Goal: Information Seeking & Learning: Learn about a topic

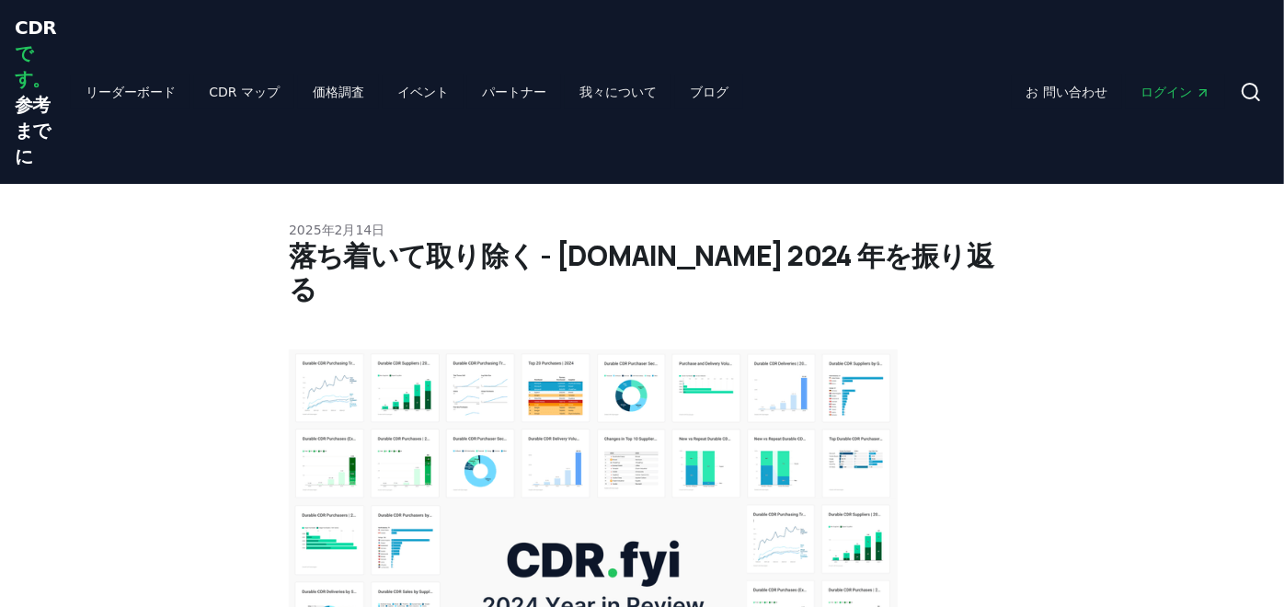
click at [1173, 86] on font "ログイン" at bounding box center [1167, 92] width 52 height 15
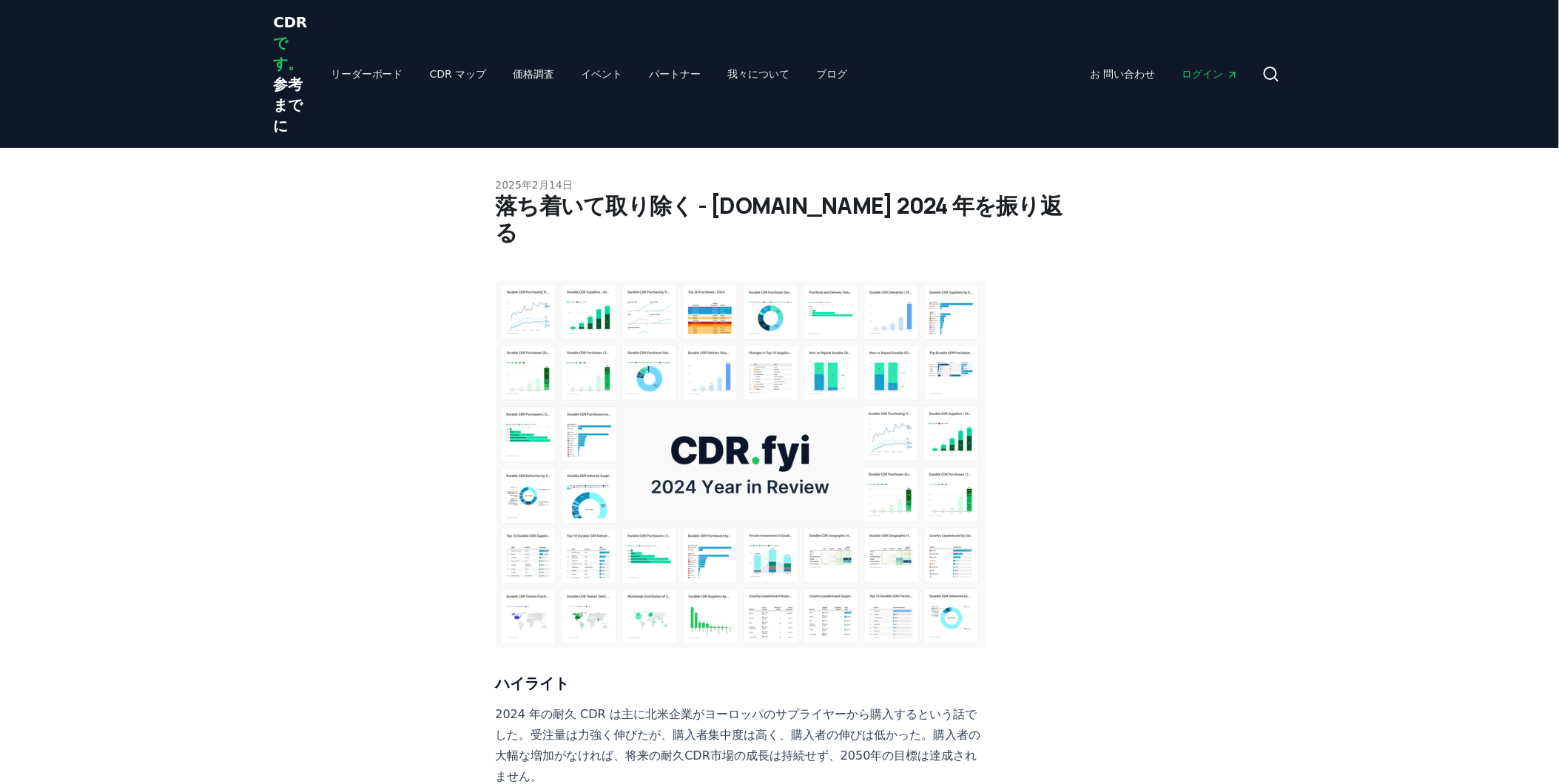
click at [724, 344] on img at bounding box center [740, 465] width 490 height 367
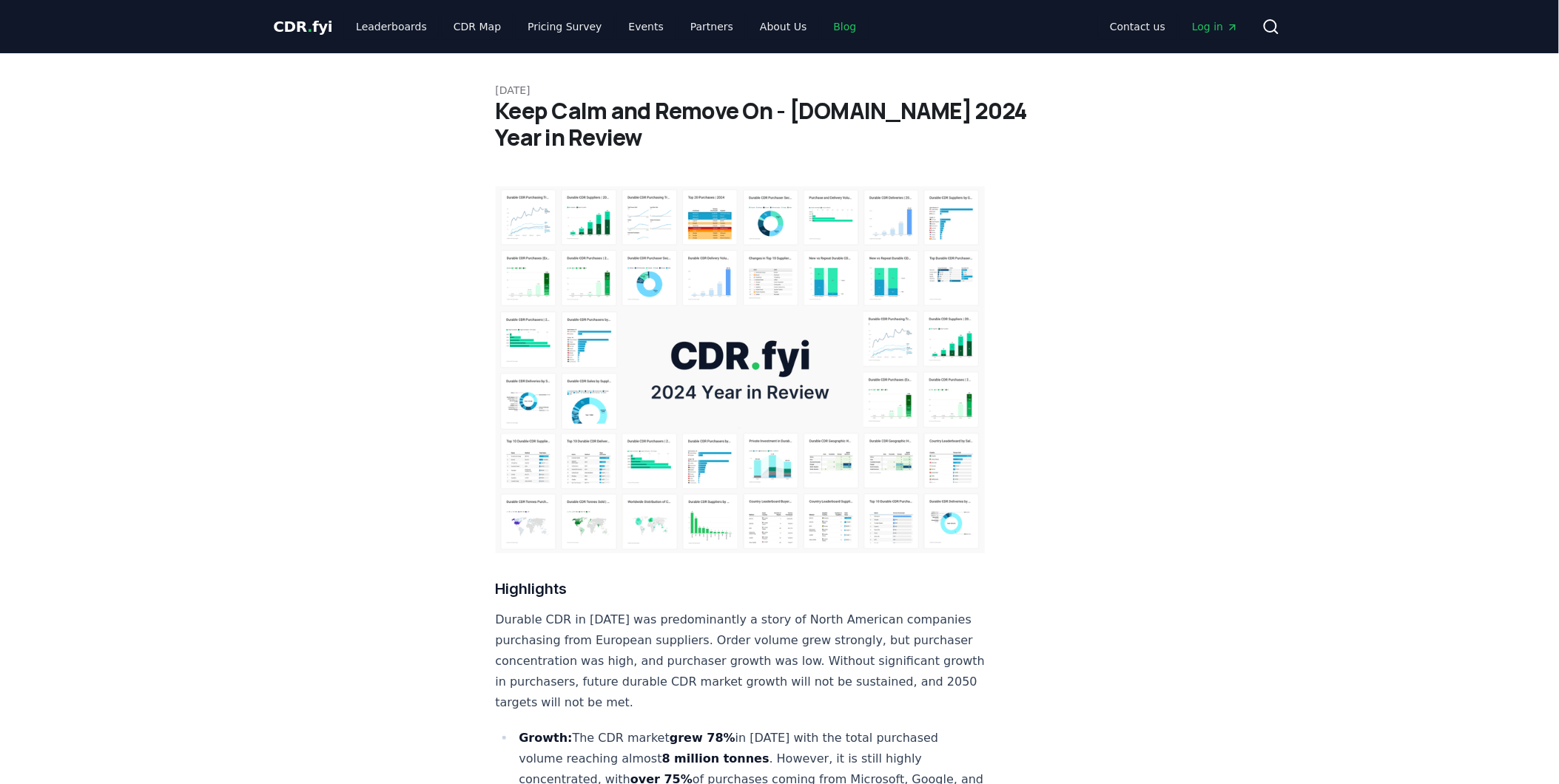
click at [822, 34] on link "Blog" at bounding box center [845, 27] width 47 height 27
click at [822, 27] on link "Blog" at bounding box center [845, 27] width 47 height 27
click at [822, 30] on link "Blog" at bounding box center [845, 27] width 47 height 27
click at [534, 84] on p "[DATE]" at bounding box center [780, 90] width 568 height 14
click at [822, 23] on link "Blog" at bounding box center [845, 27] width 47 height 27
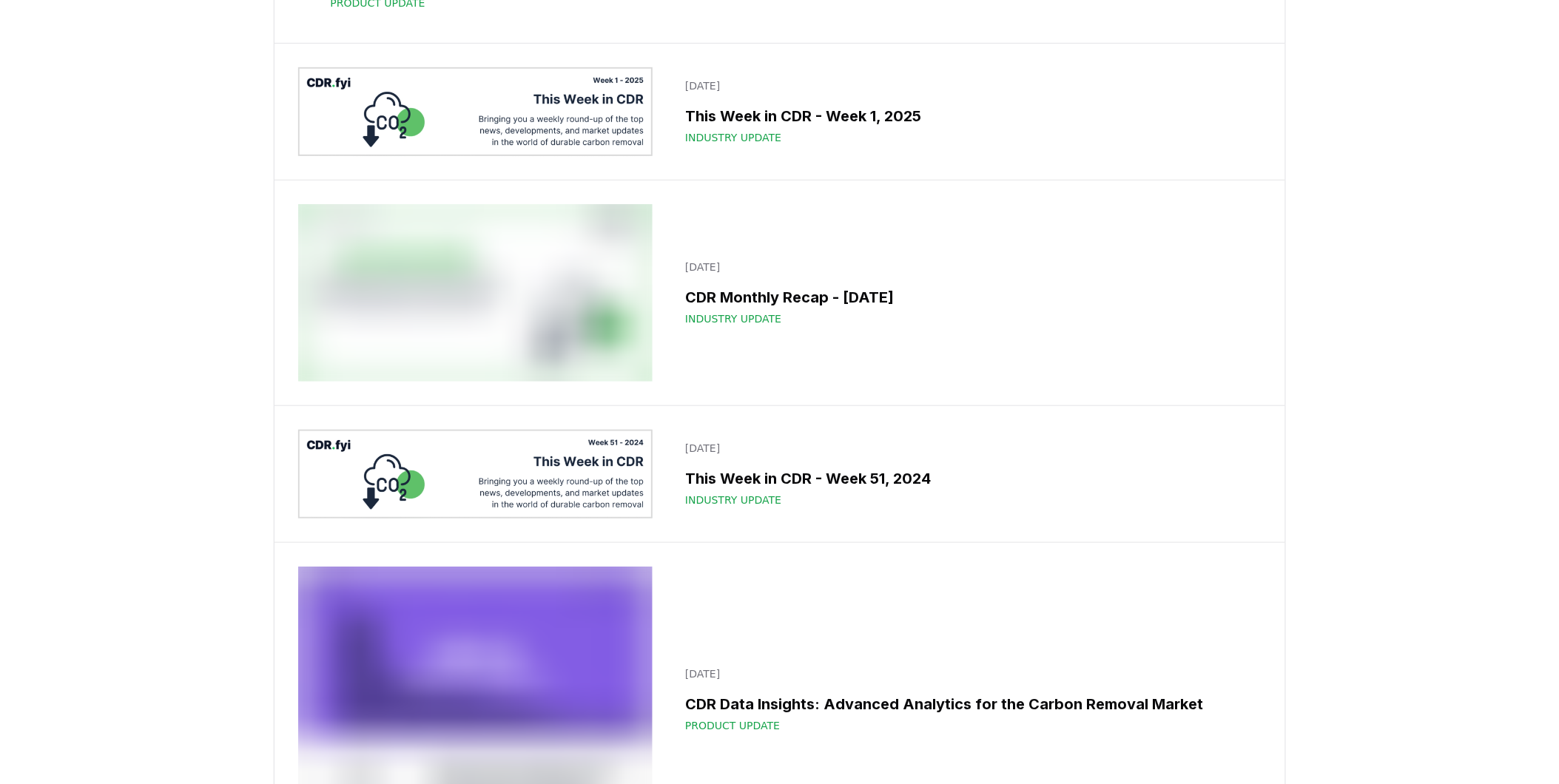
scroll to position [12410, 0]
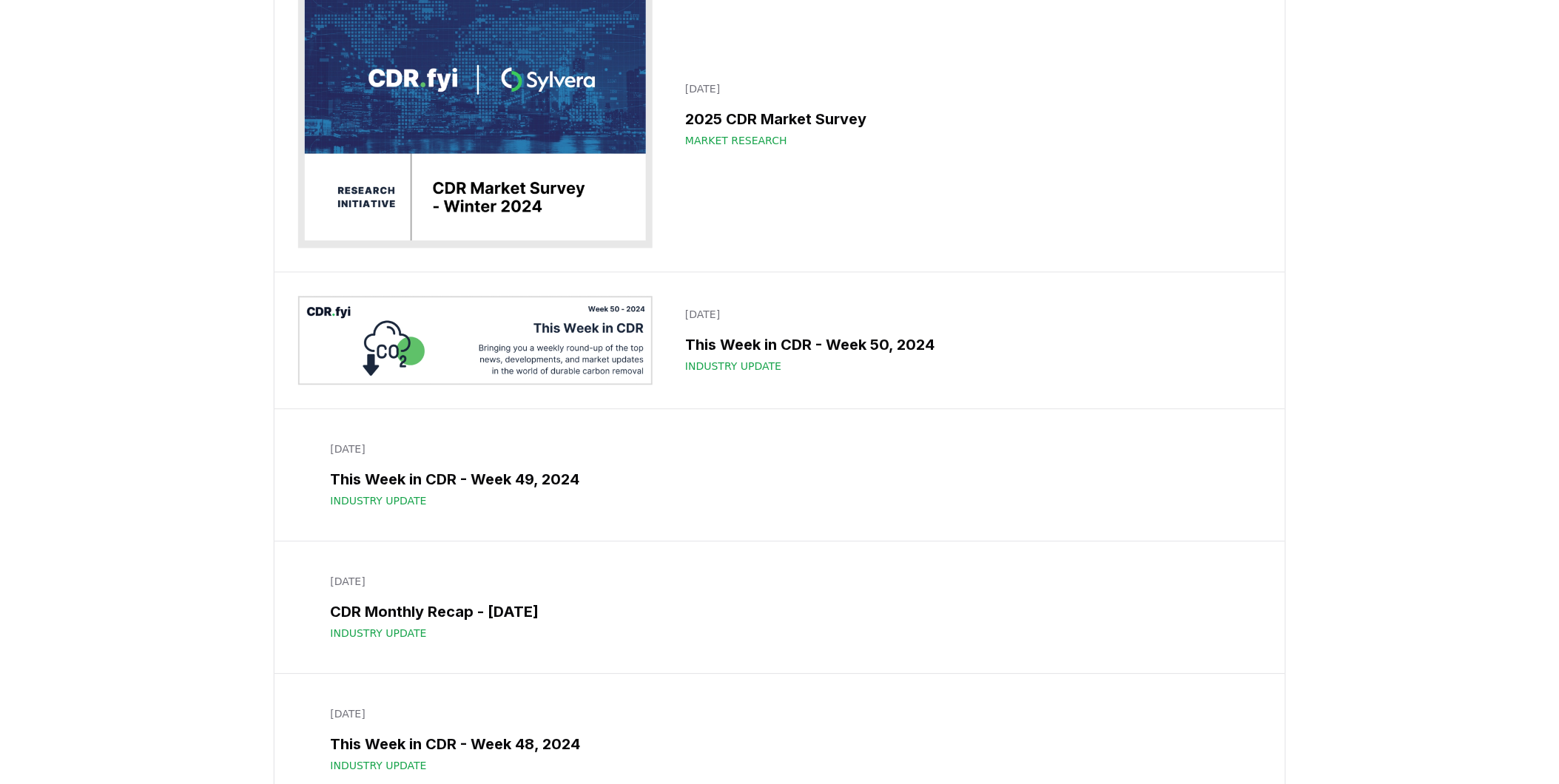
scroll to position [13067, 0]
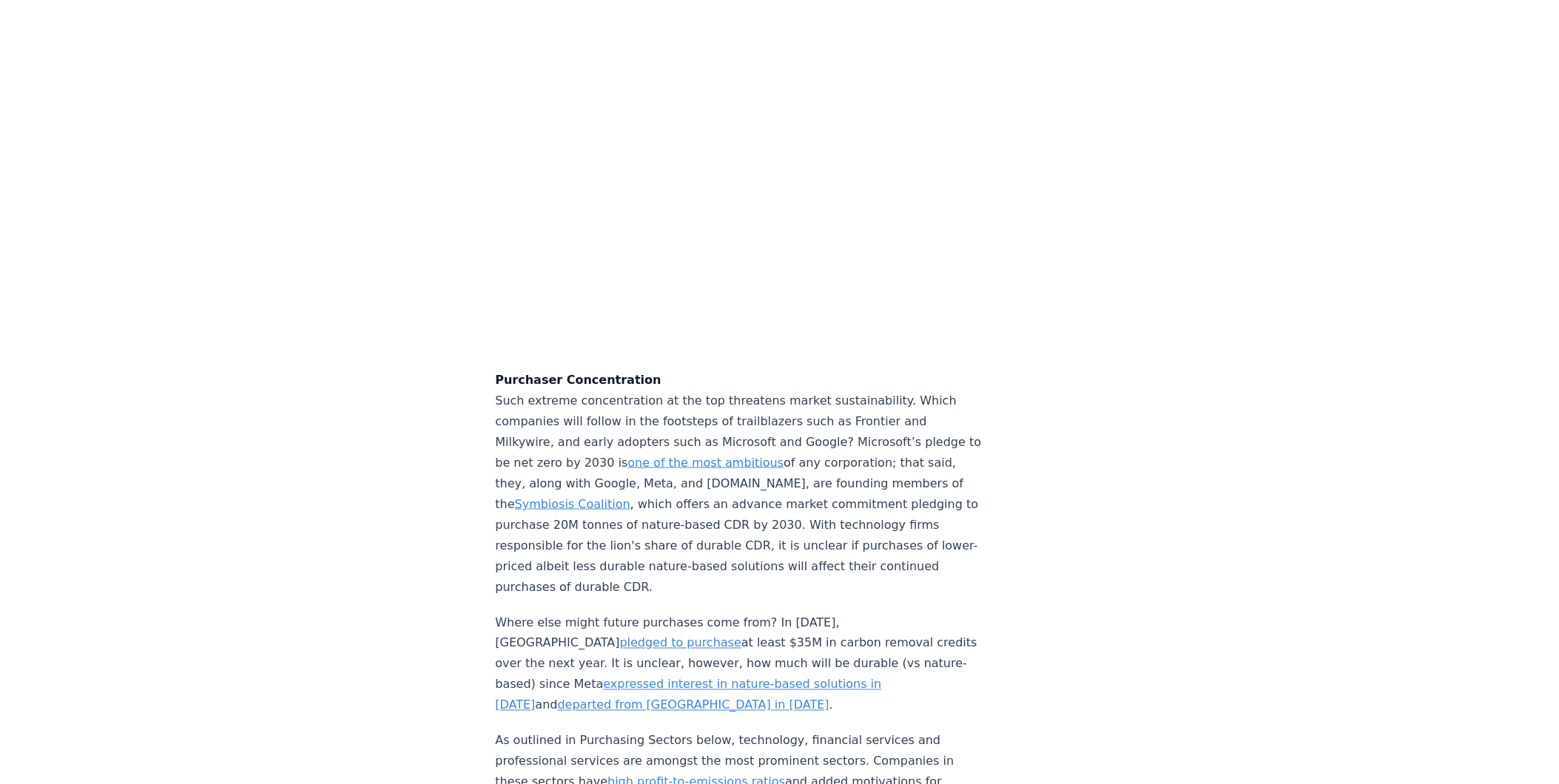
scroll to position [4520, 0]
